Goal: Information Seeking & Learning: Learn about a topic

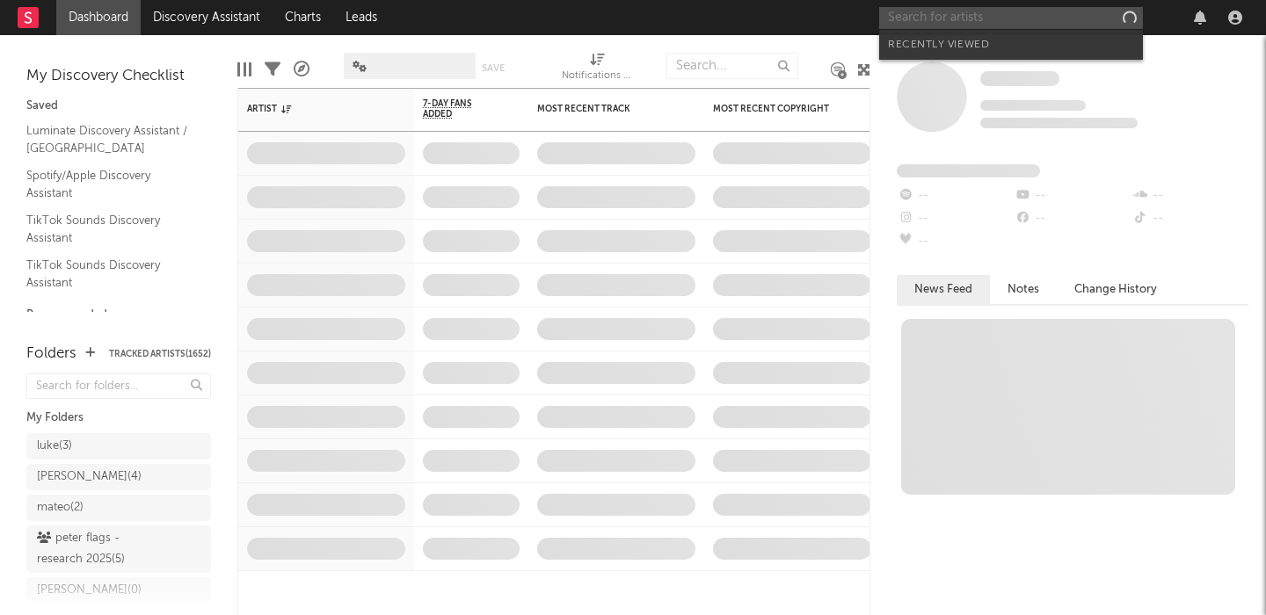
click at [947, 20] on input "text" at bounding box center [1011, 18] width 264 height 22
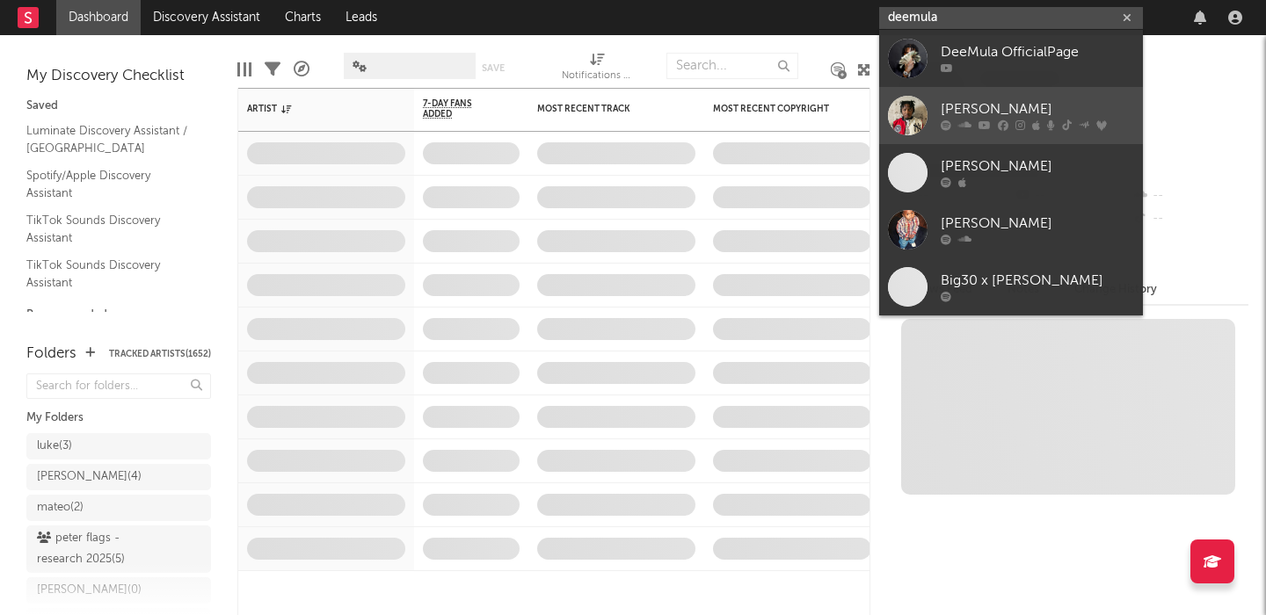
type input "deemula"
click at [980, 129] on icon at bounding box center [984, 125] width 12 height 11
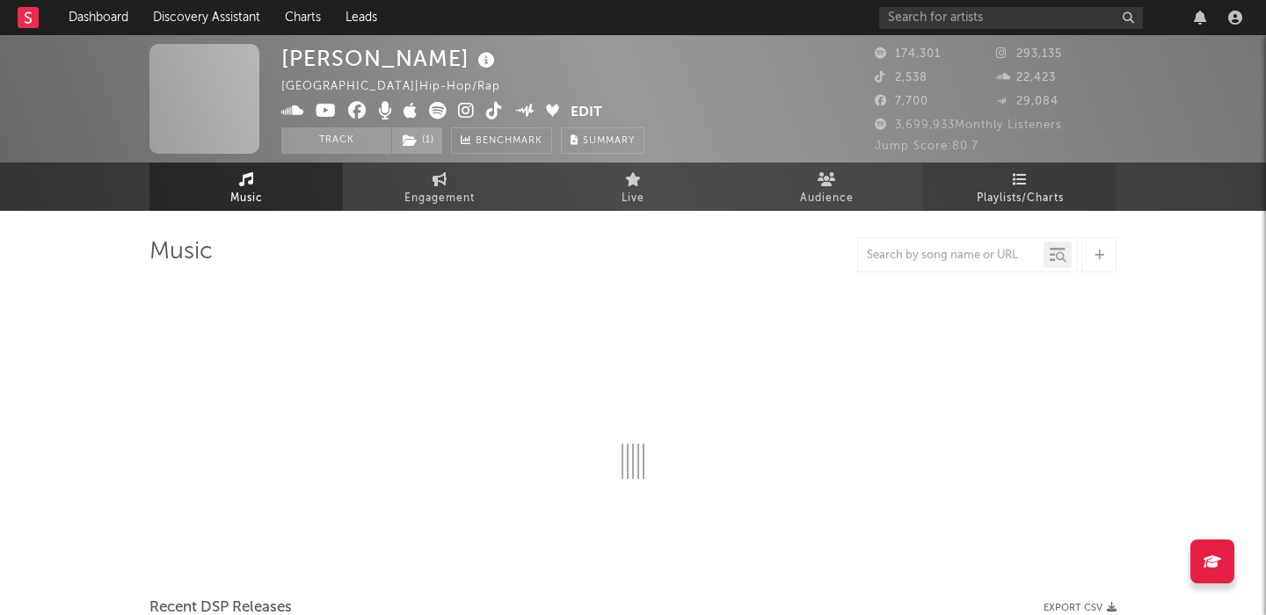
click at [1029, 180] on link "Playlists/Charts" at bounding box center [1019, 187] width 193 height 48
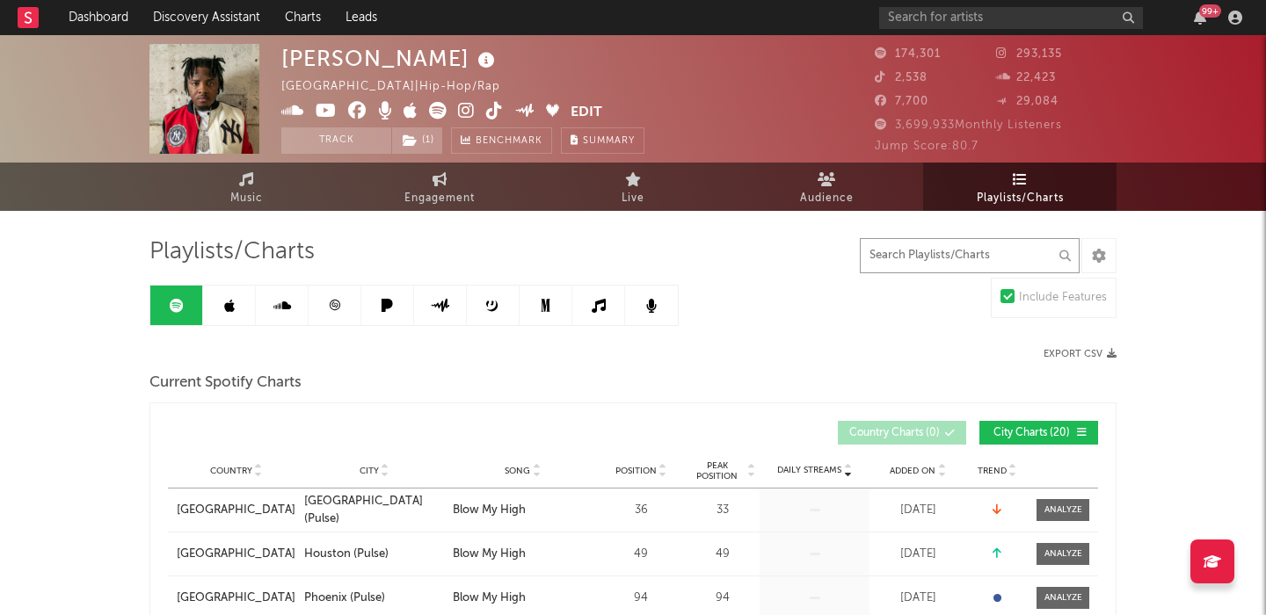
click at [978, 260] on input "text" at bounding box center [970, 255] width 220 height 35
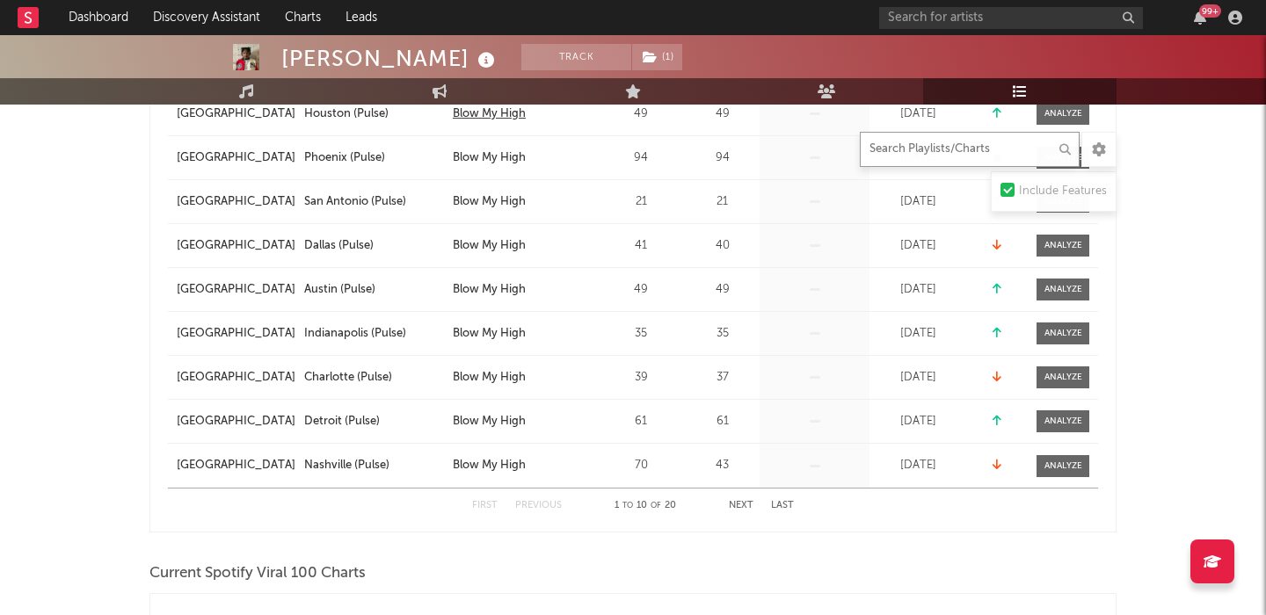
scroll to position [441, 0]
click at [734, 504] on button "Next" at bounding box center [741, 505] width 25 height 10
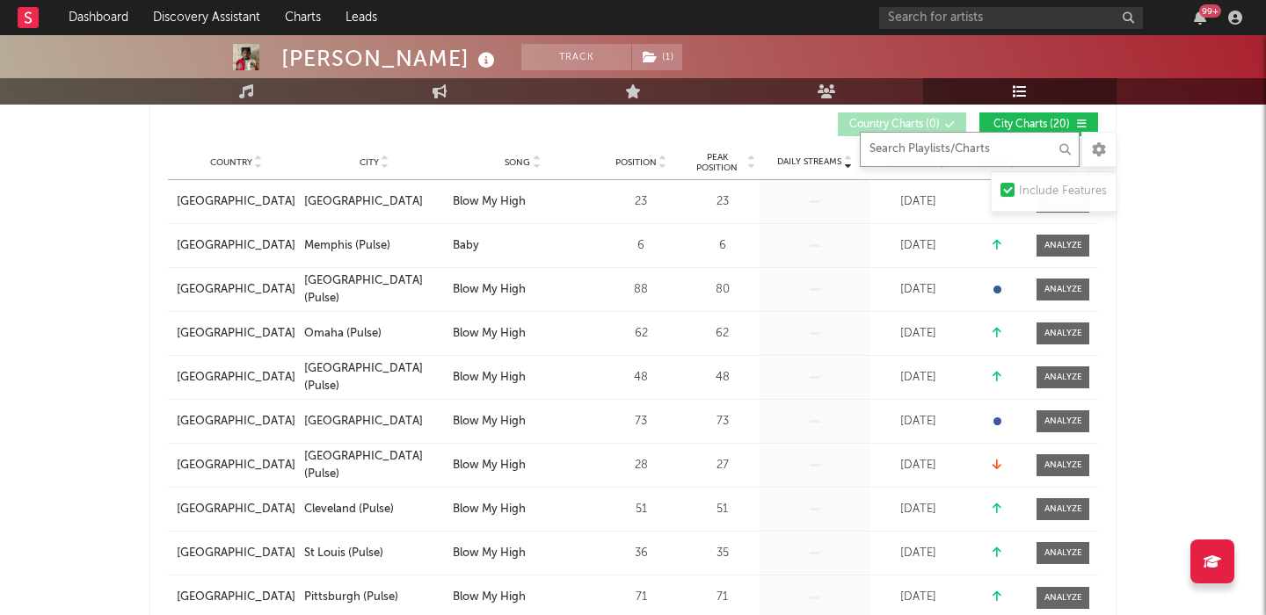
scroll to position [308, 0]
click at [370, 170] on div "Country City Song Position Peak Position Estimated Daily Streams Playlist Follo…" at bounding box center [633, 163] width 930 height 35
click at [370, 160] on span "City" at bounding box center [368, 163] width 19 height 11
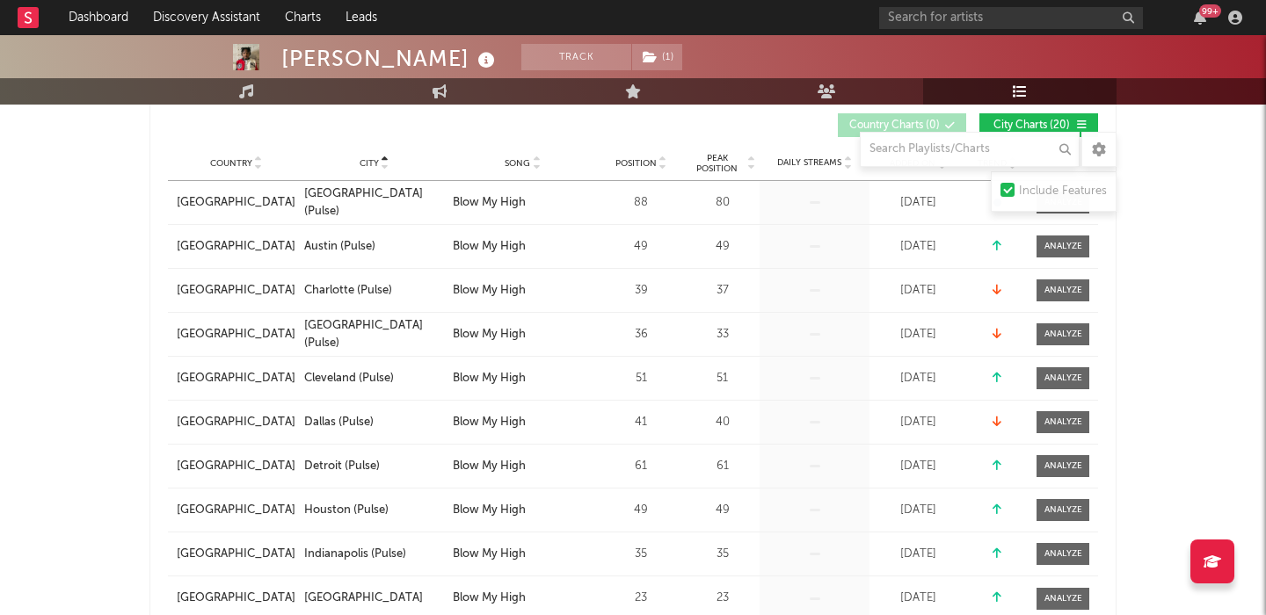
scroll to position [265, 0]
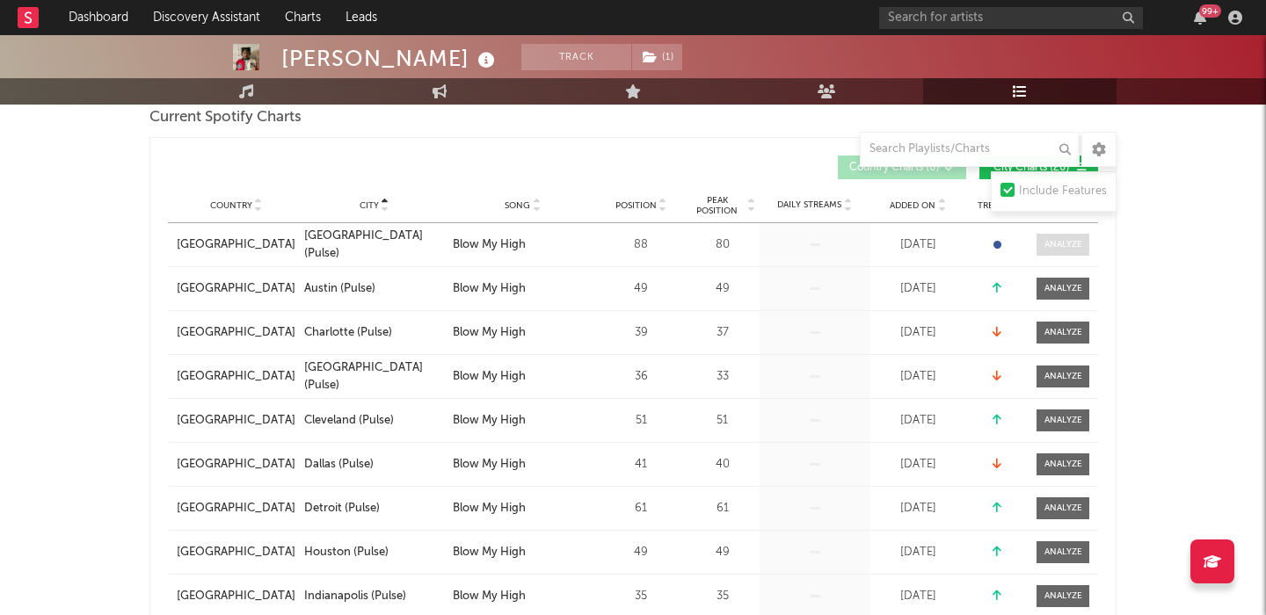
click at [1057, 248] on div at bounding box center [1063, 244] width 38 height 13
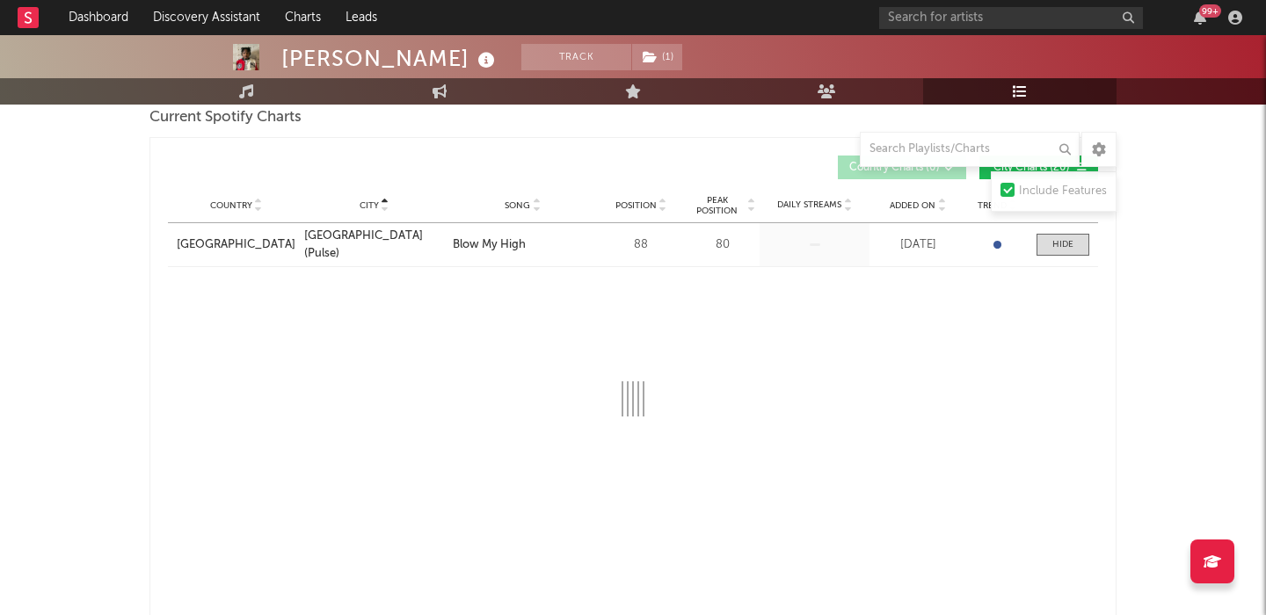
select select "1w"
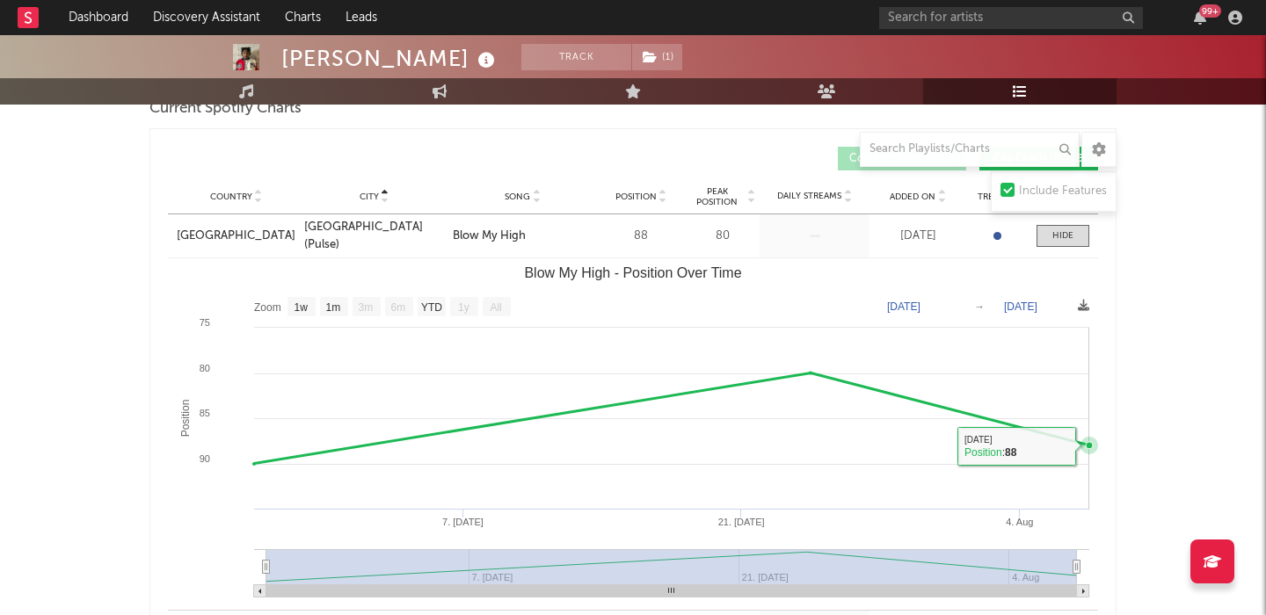
scroll to position [273, 0]
click at [1068, 241] on div at bounding box center [1062, 236] width 21 height 13
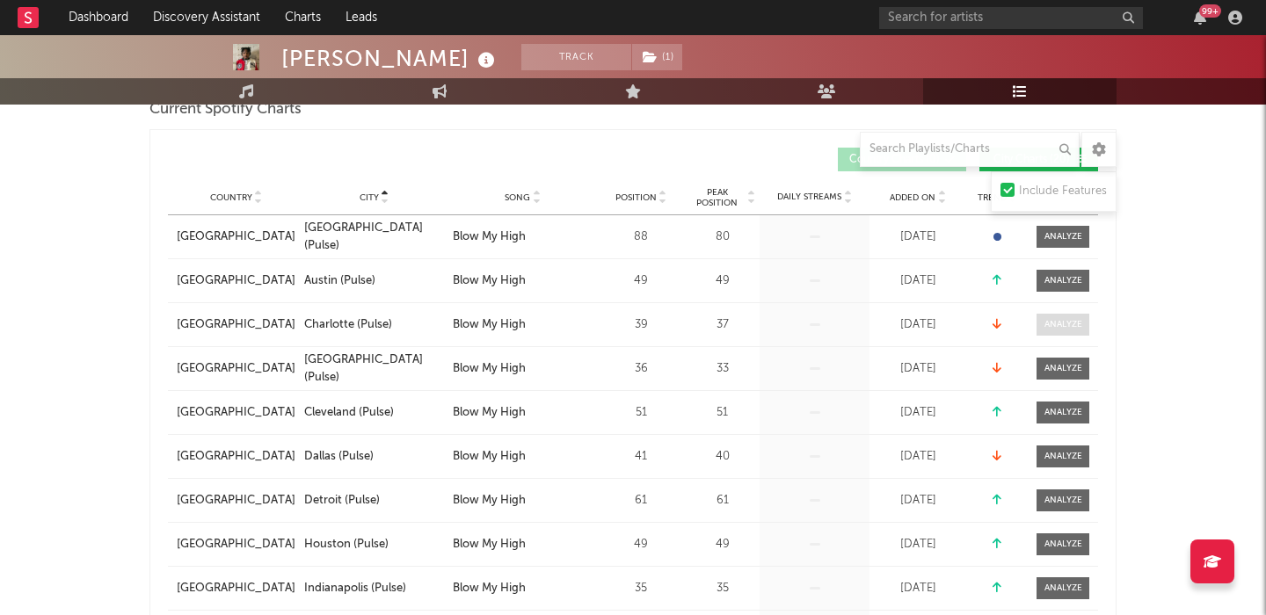
click at [1069, 330] on div at bounding box center [1063, 324] width 38 height 13
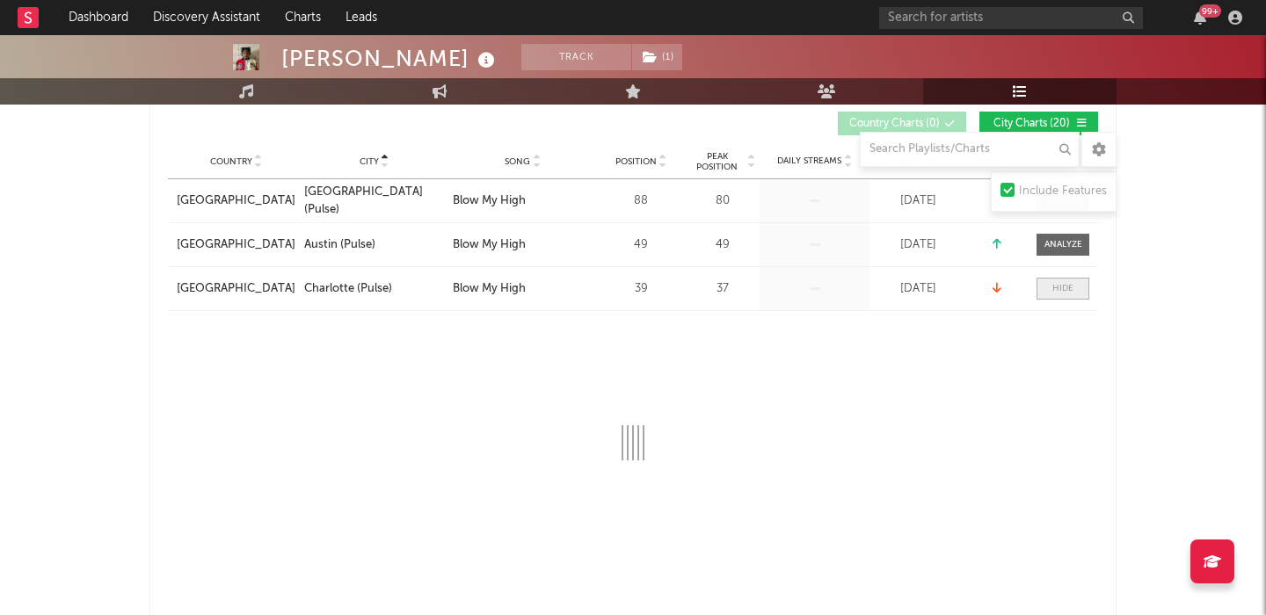
scroll to position [333, 0]
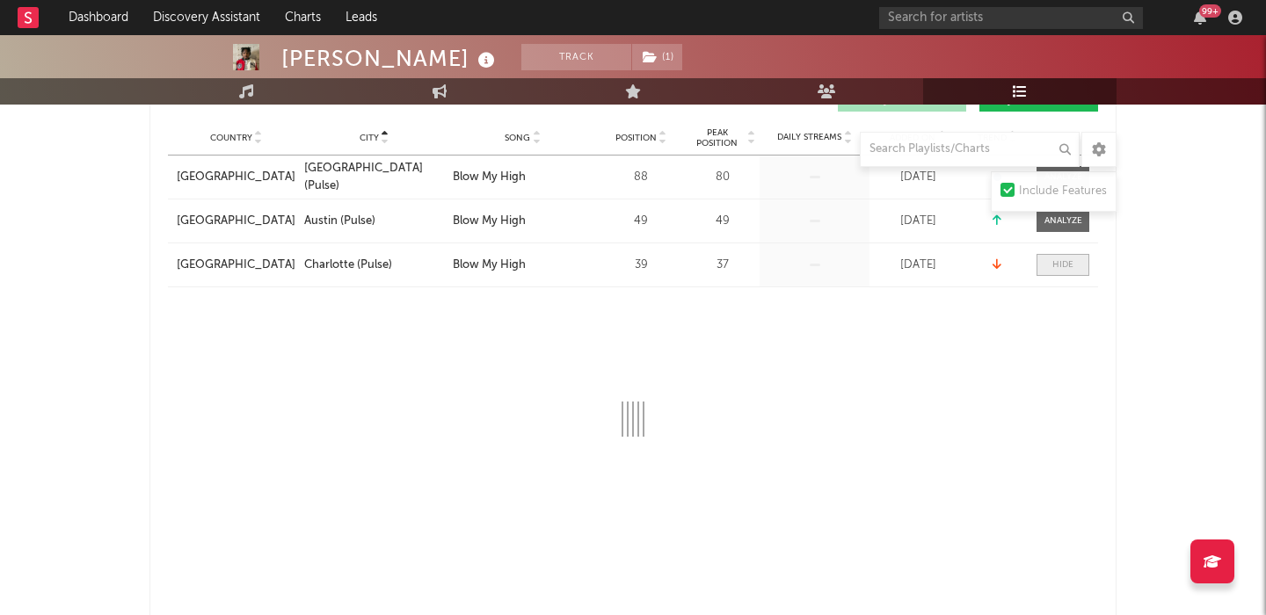
select select "1w"
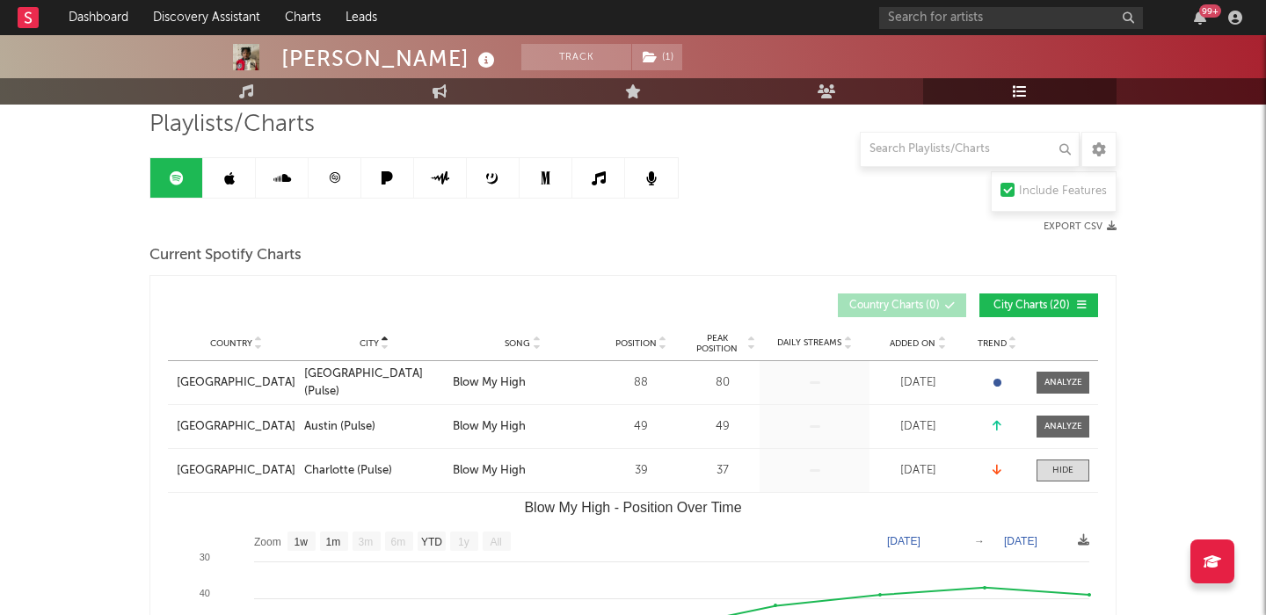
scroll to position [0, 0]
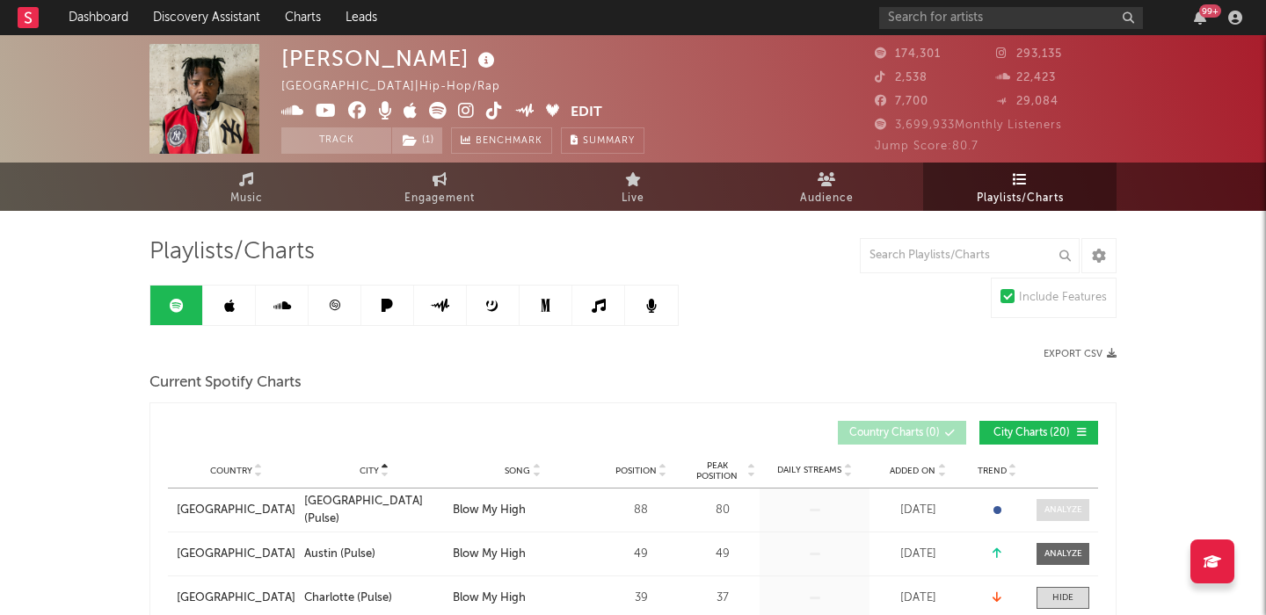
click at [1080, 506] on div at bounding box center [1063, 510] width 38 height 13
select select "1w"
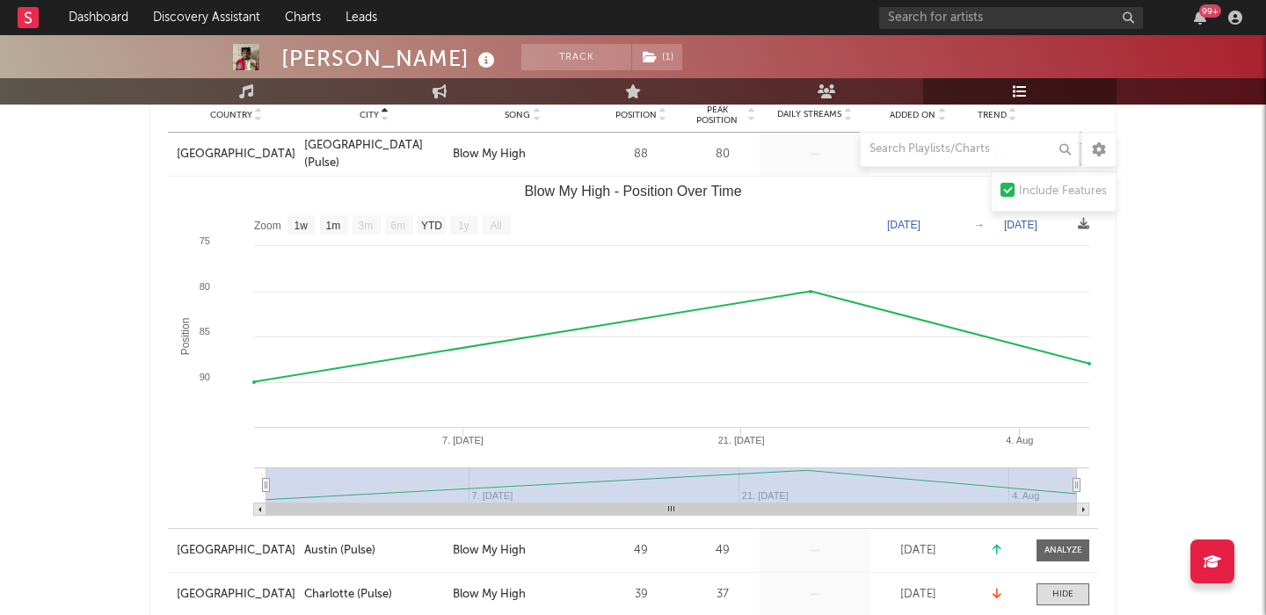
scroll to position [359, 0]
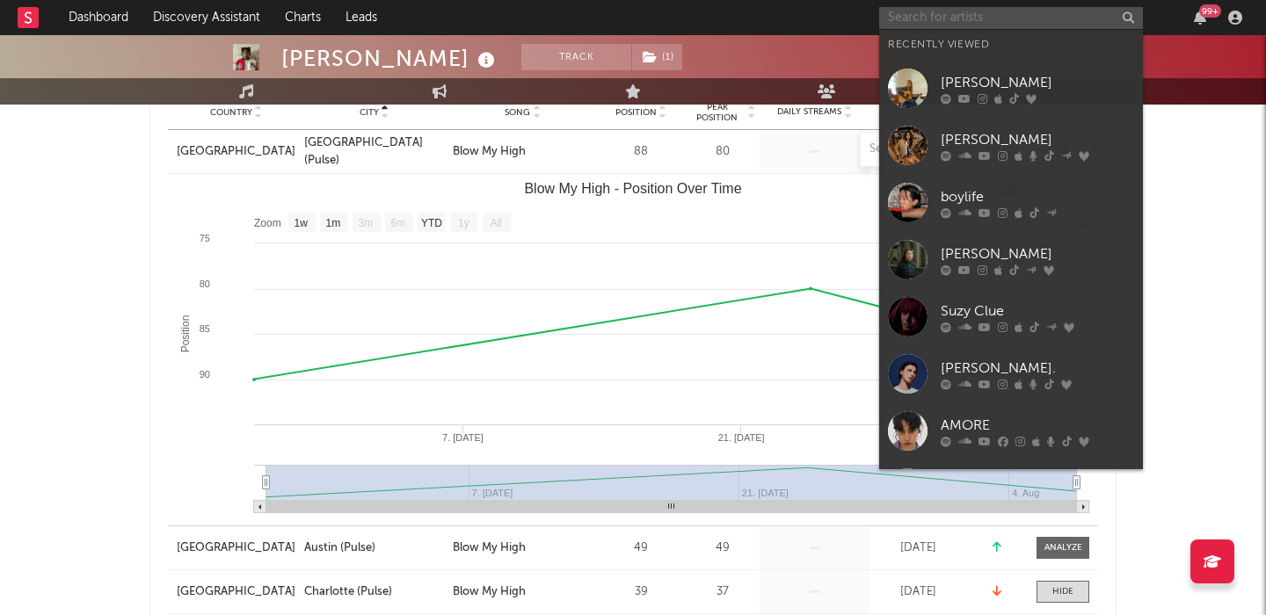
click at [924, 21] on input "text" at bounding box center [1011, 18] width 264 height 22
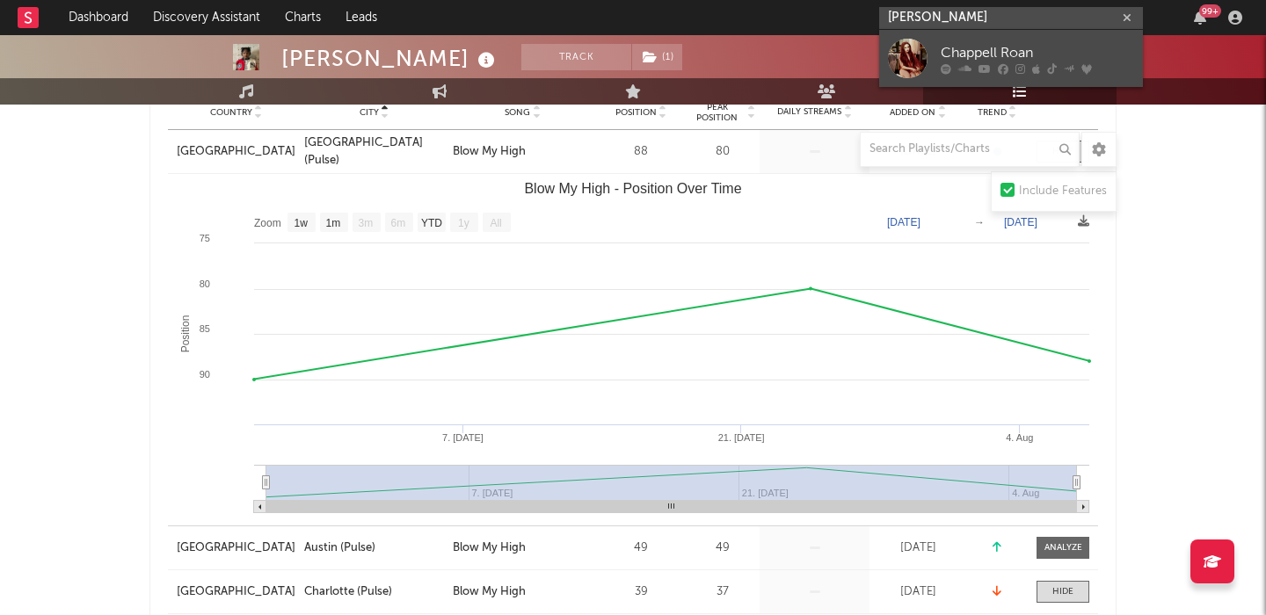
type input "[PERSON_NAME]"
click at [1031, 54] on div "Chappell Roan" at bounding box center [1036, 52] width 193 height 21
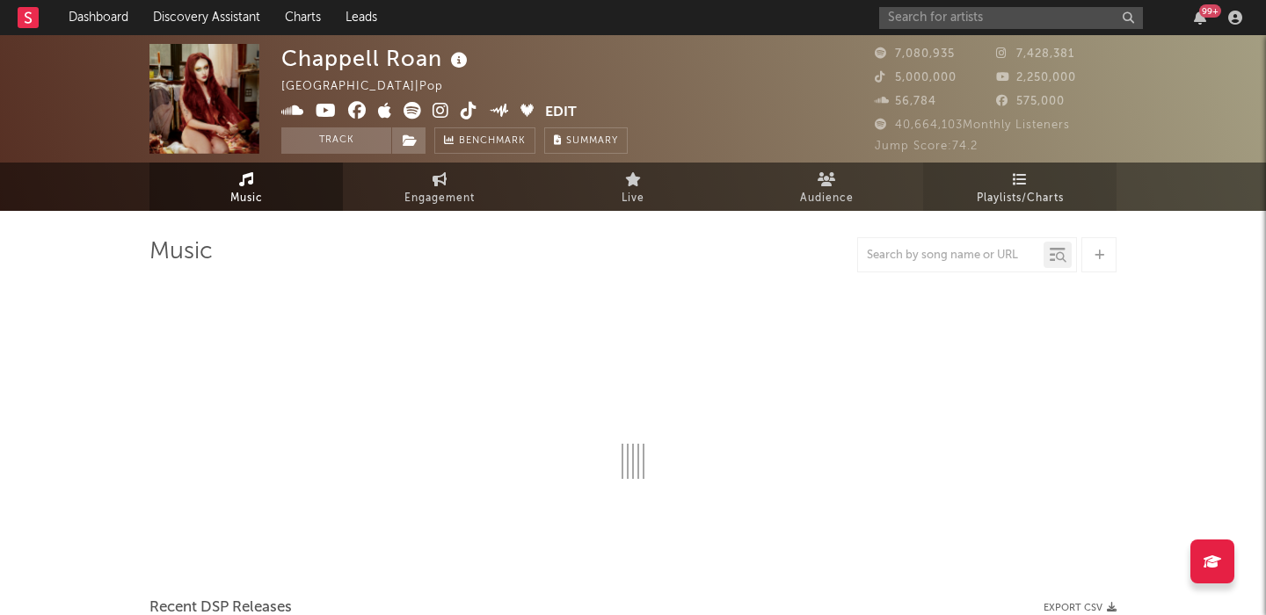
click at [1004, 185] on link "Playlists/Charts" at bounding box center [1019, 187] width 193 height 48
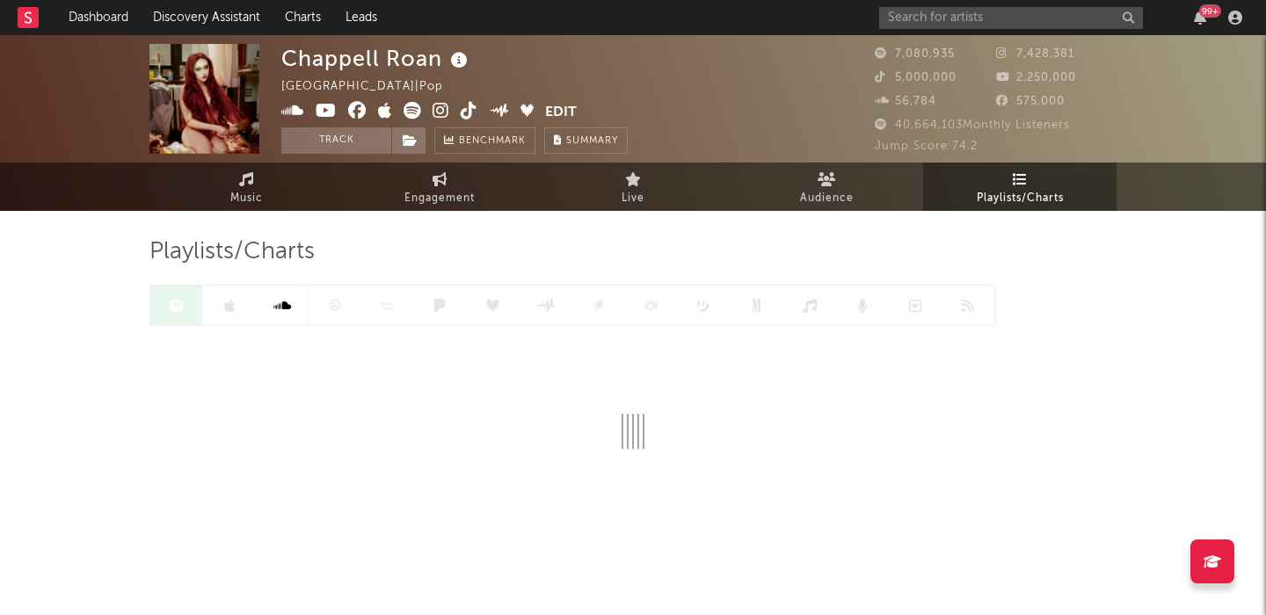
scroll to position [1, 0]
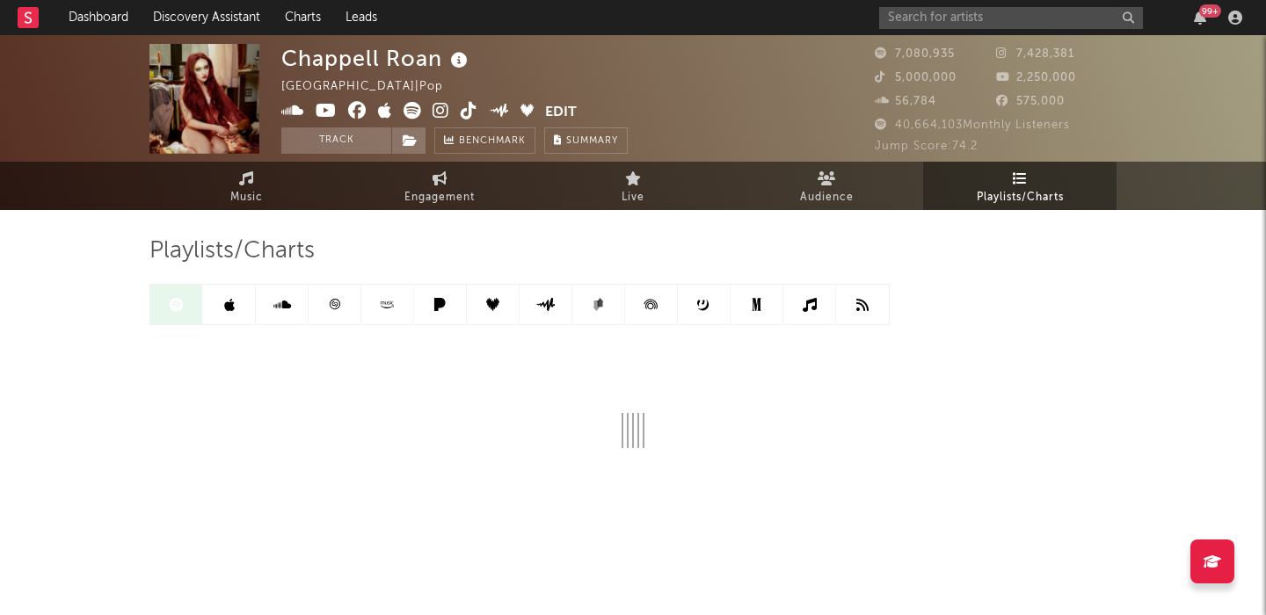
click at [235, 311] on link at bounding box center [229, 305] width 53 height 40
click at [171, 300] on div at bounding box center [519, 304] width 740 height 41
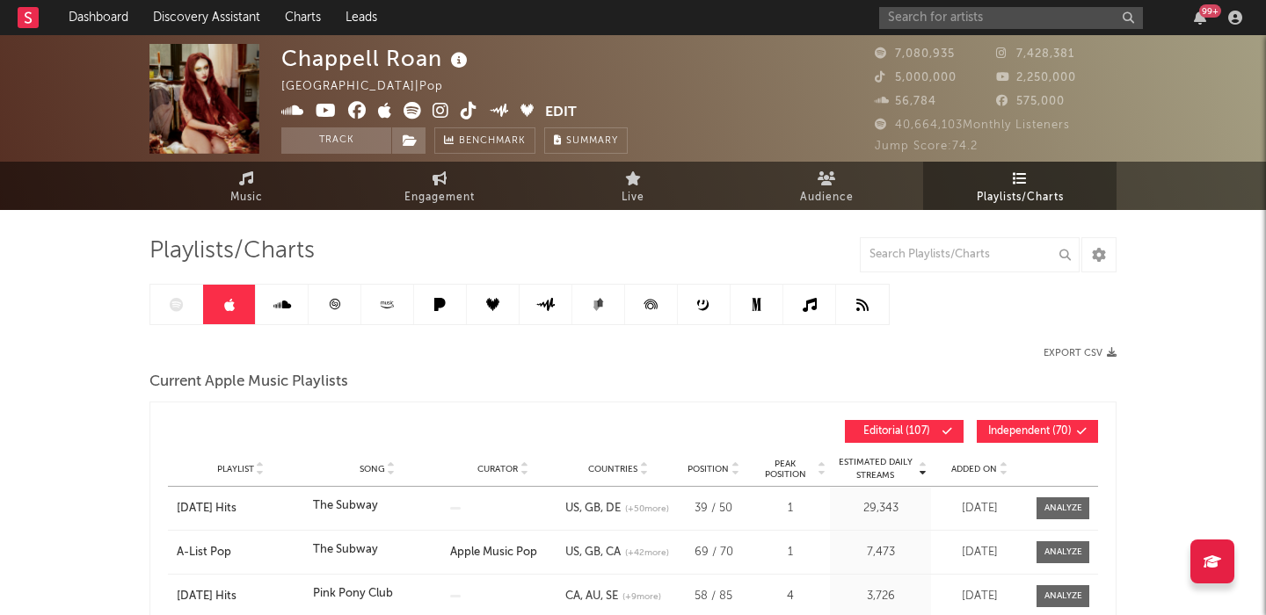
click at [181, 310] on div at bounding box center [519, 304] width 740 height 41
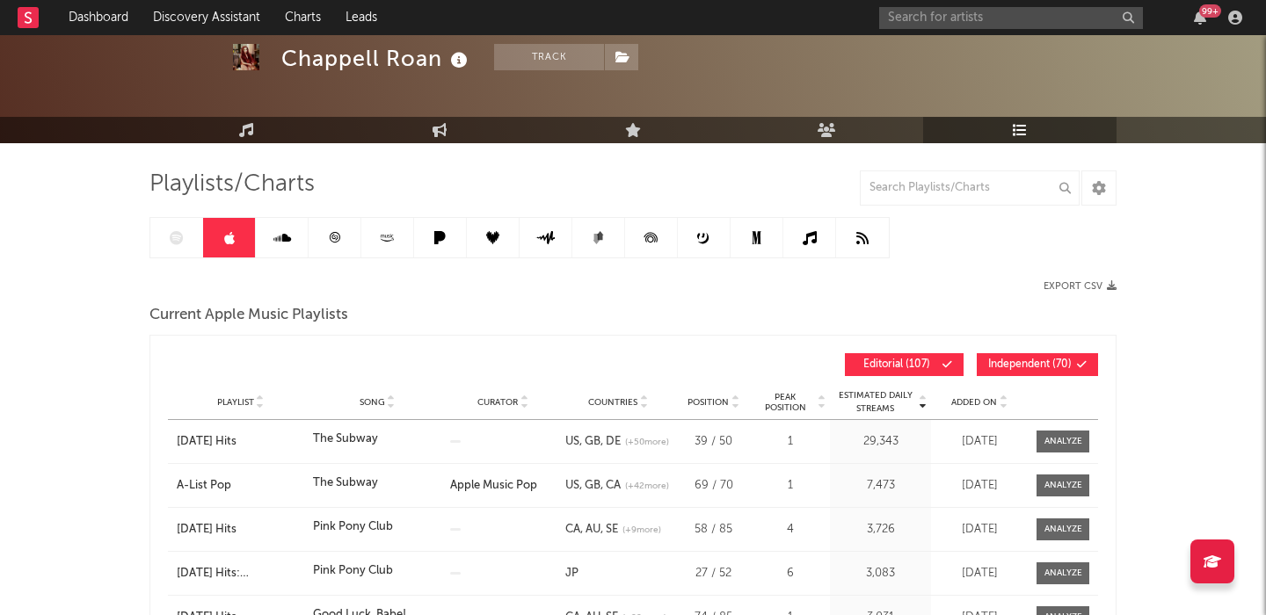
scroll to position [83, 0]
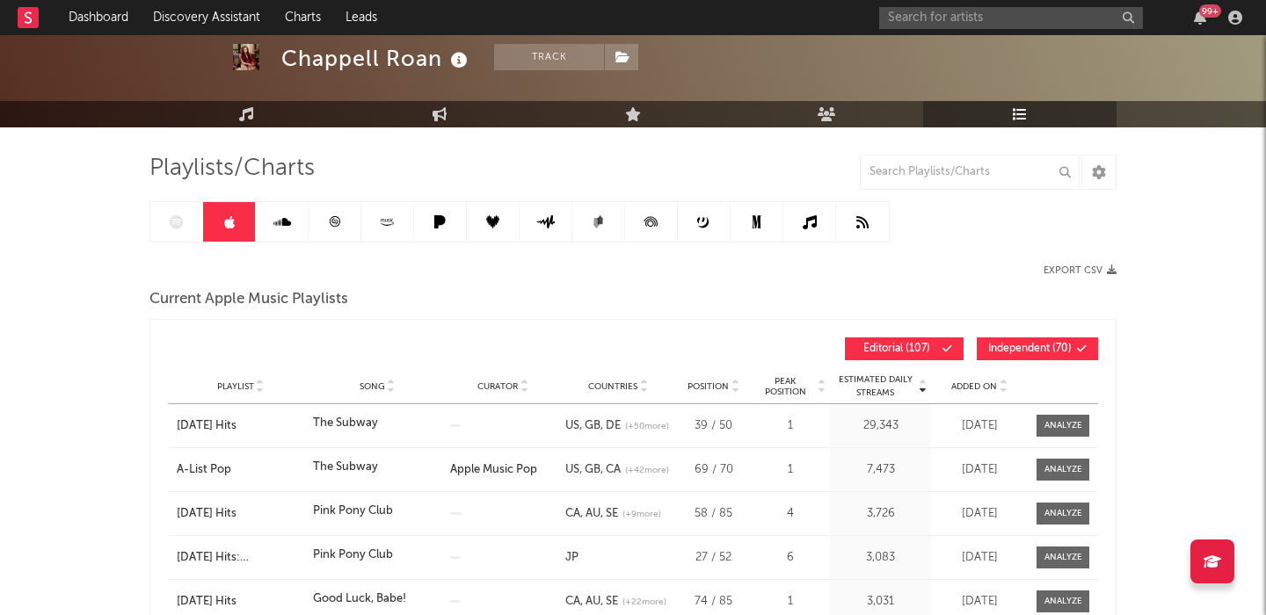
click at [287, 221] on icon at bounding box center [282, 222] width 18 height 14
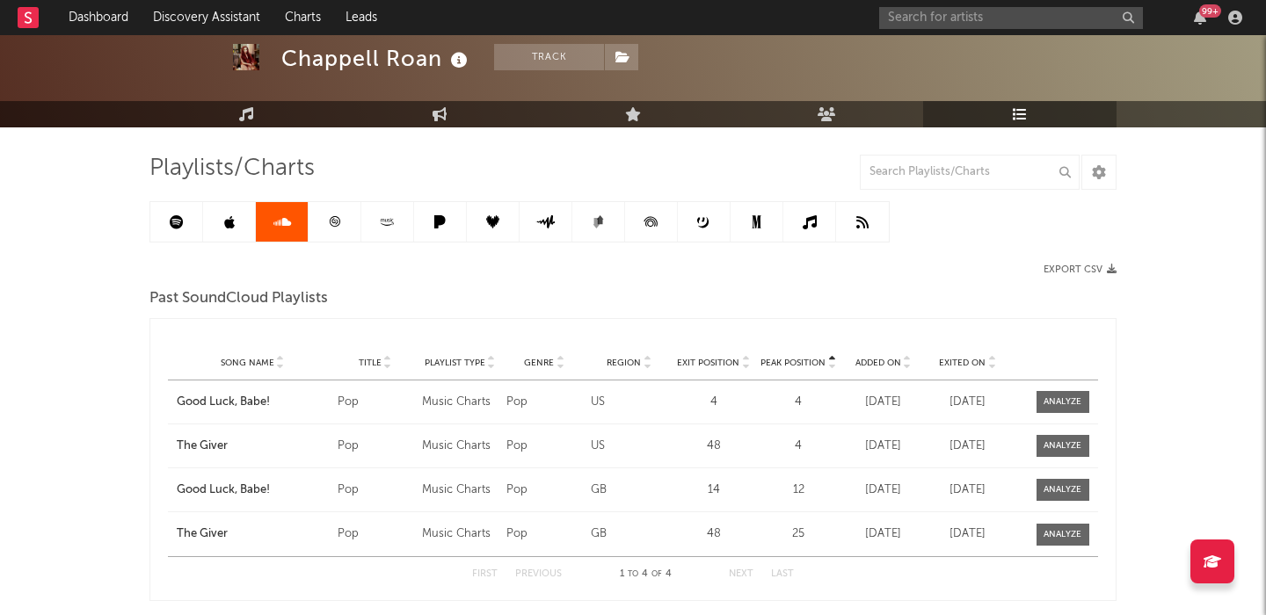
click at [171, 235] on div at bounding box center [519, 221] width 740 height 41
click at [180, 226] on icon at bounding box center [177, 222] width 14 height 14
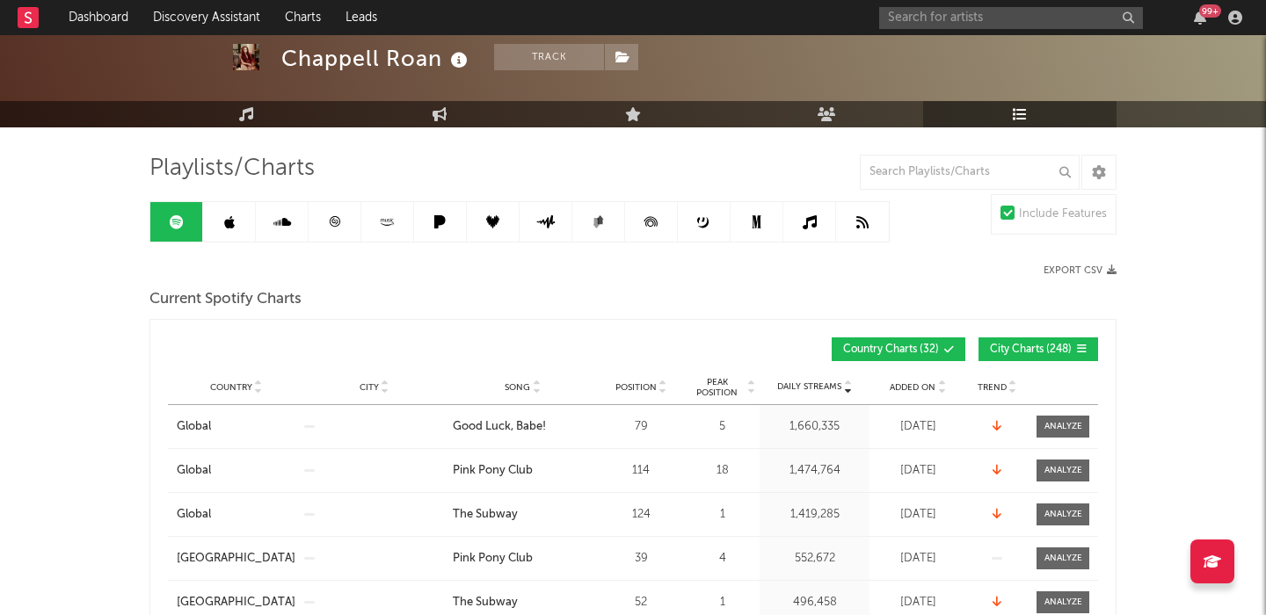
click at [911, 349] on span "Country Charts ( 32 )" at bounding box center [891, 350] width 96 height 11
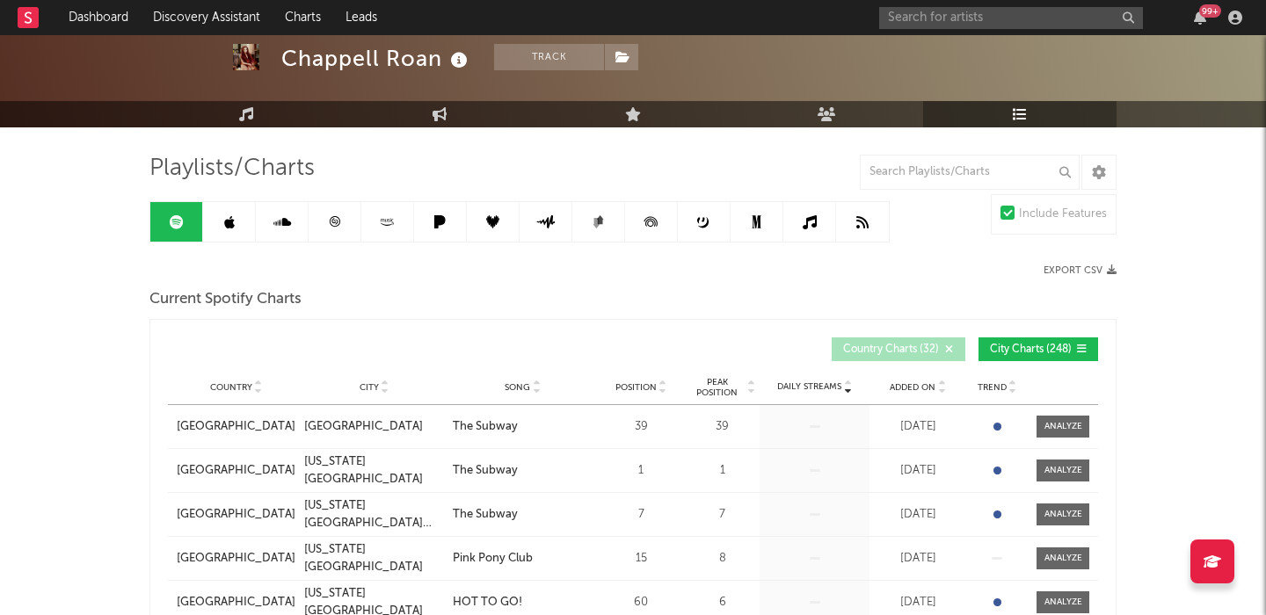
click at [372, 388] on span "City" at bounding box center [368, 387] width 19 height 11
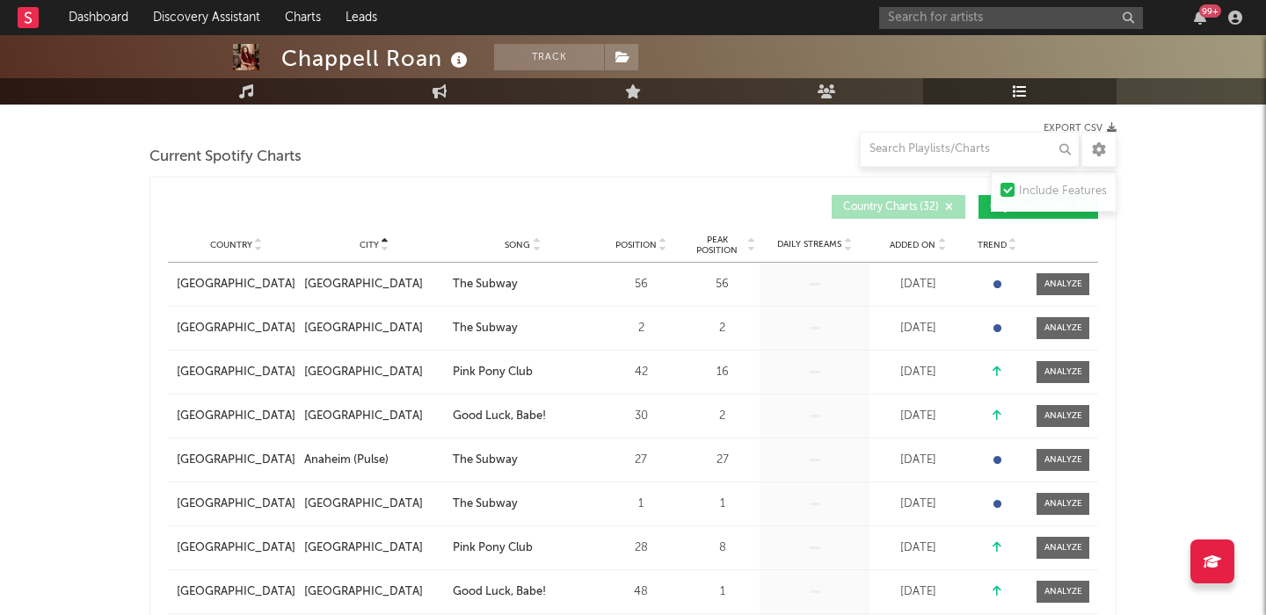
scroll to position [343, 0]
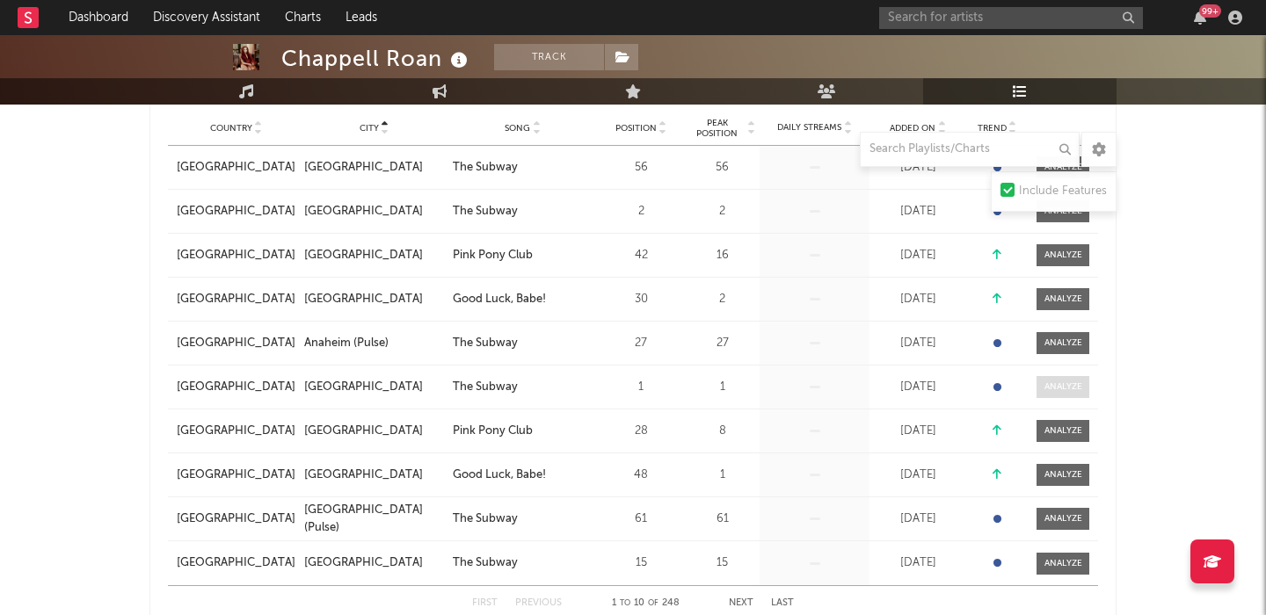
click at [1072, 390] on div at bounding box center [1063, 387] width 38 height 13
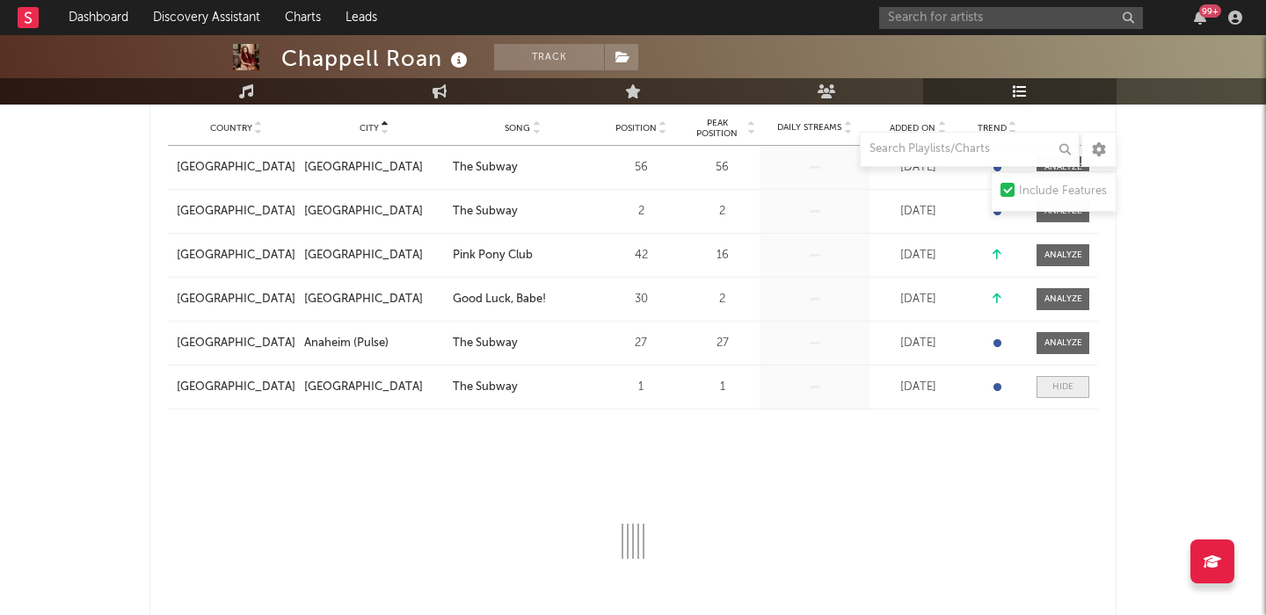
select select "1w"
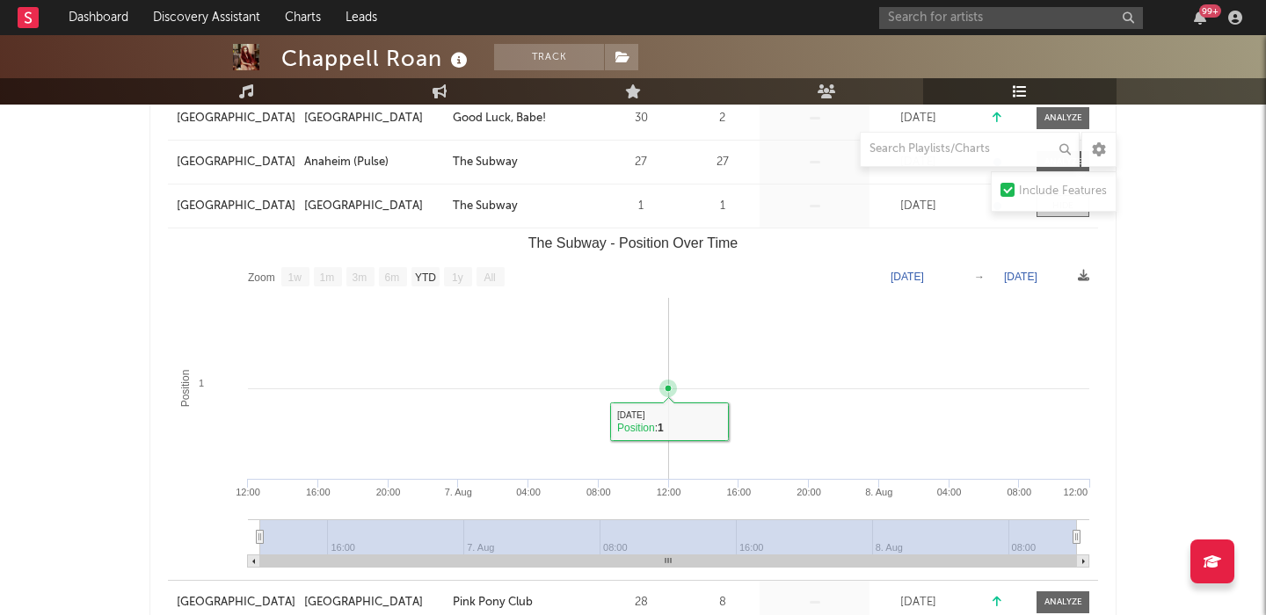
scroll to position [493, 0]
